Goal: Information Seeking & Learning: Learn about a topic

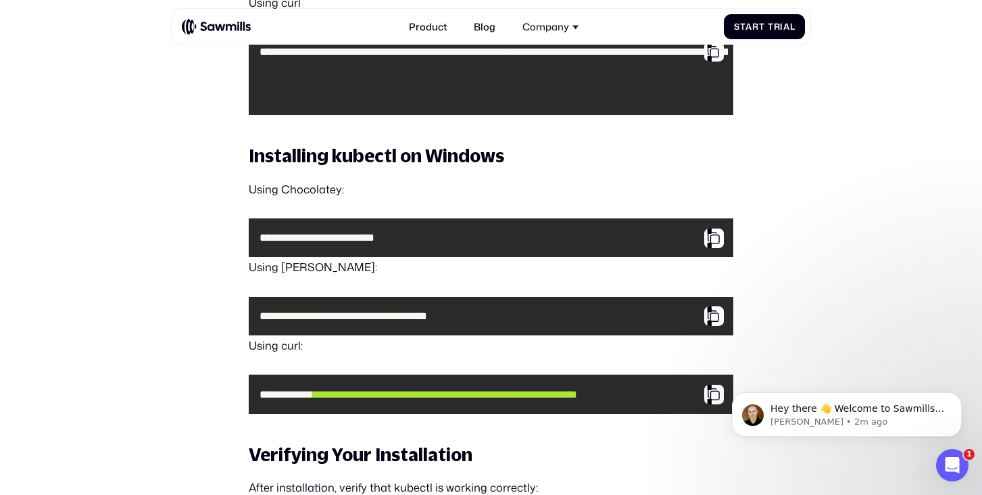
scroll to position [1411, 0]
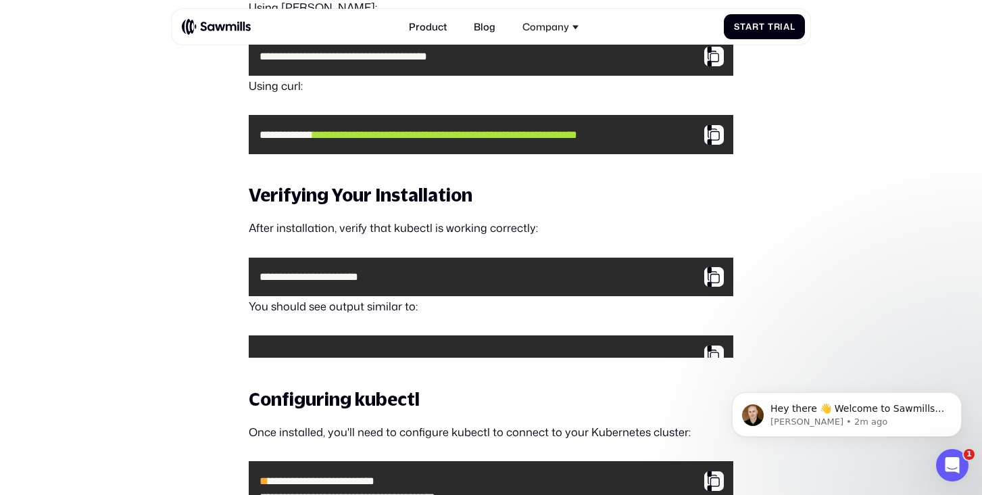
click at [225, 29] on img at bounding box center [216, 26] width 69 height 17
